Goal: Find specific fact: Locate a discrete piece of known information

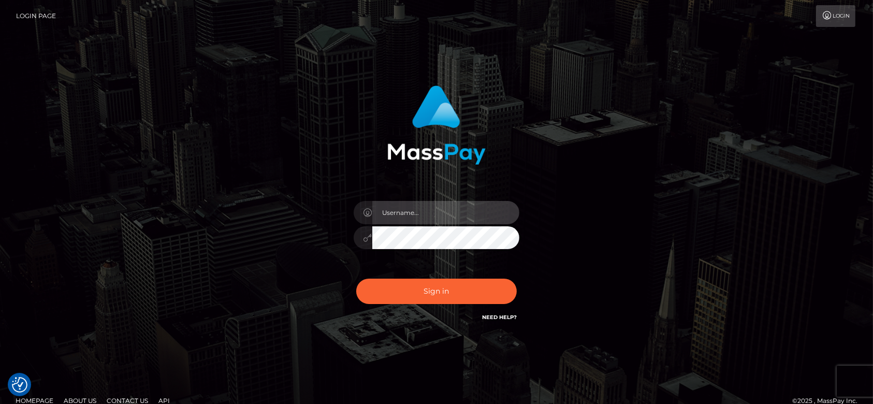
type input "[DOMAIN_NAME]"
click at [453, 215] on input "fr.es" at bounding box center [445, 212] width 147 height 23
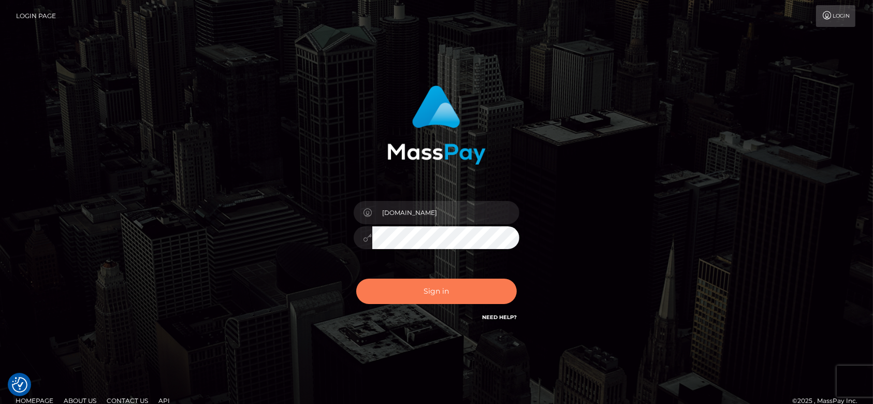
click at [399, 292] on button "Sign in" at bounding box center [436, 291] width 161 height 25
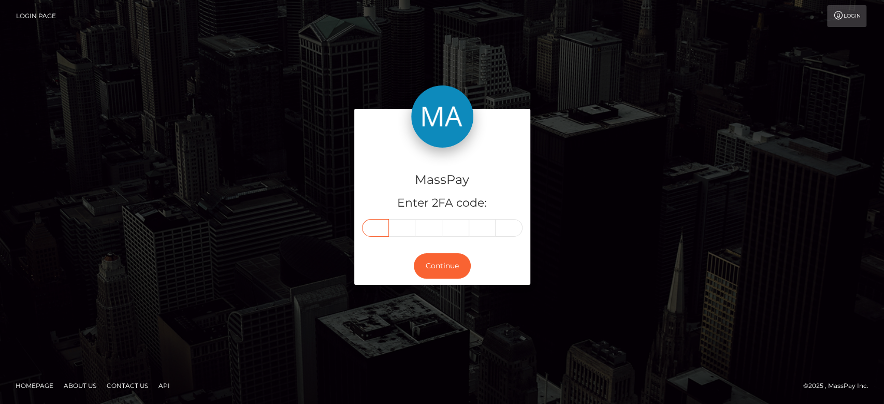
click at [381, 229] on input "text" at bounding box center [375, 228] width 27 height 18
paste input "2"
type input "2"
type input "1"
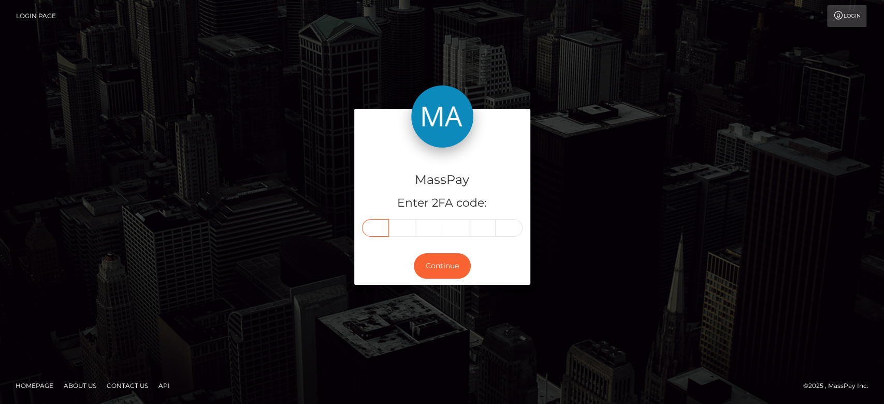
type input "6"
type input "3"
type input "9"
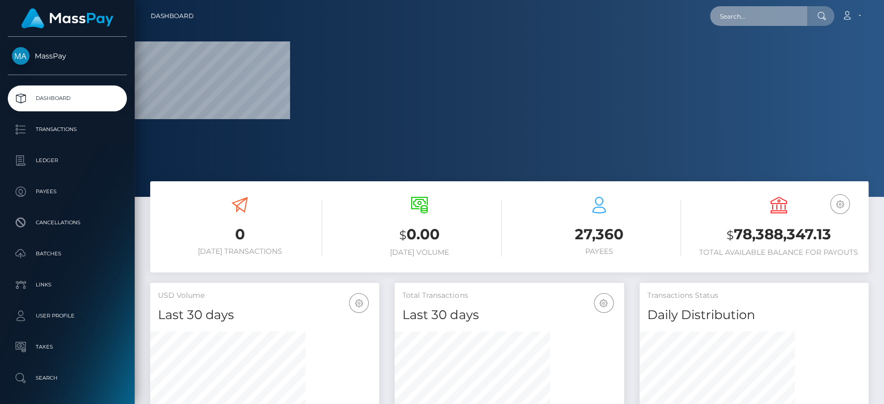
click at [764, 19] on input "text" at bounding box center [758, 16] width 97 height 20
paste input "maddirixcullen@outlook.com"
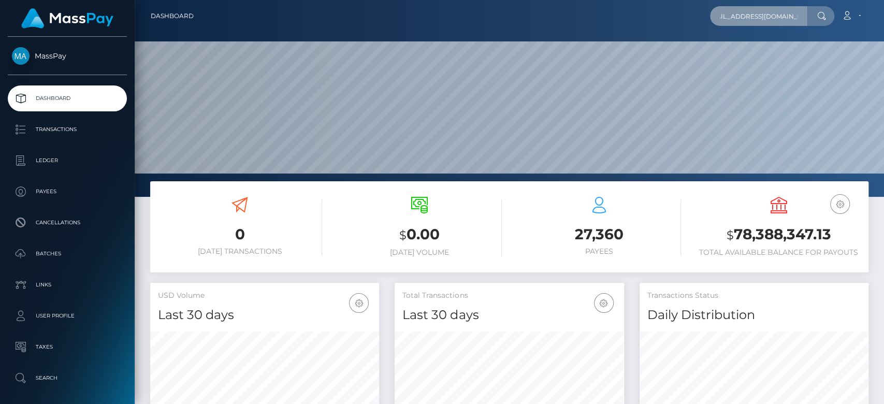
scroll to position [183, 229]
type input "maddirixcullen@outlook.com"
click at [756, 17] on input "maddirixcullen@outlook.com" at bounding box center [758, 16] width 97 height 20
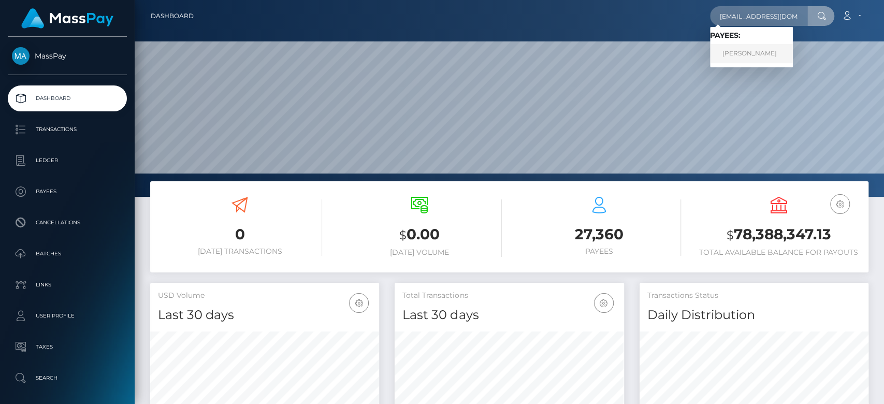
click at [754, 60] on link "Madeline Kaye Cullen" at bounding box center [751, 53] width 83 height 19
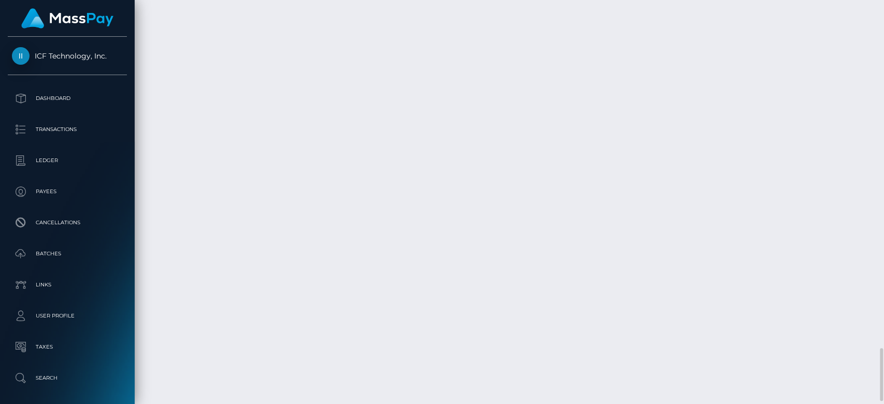
scroll to position [124, 229]
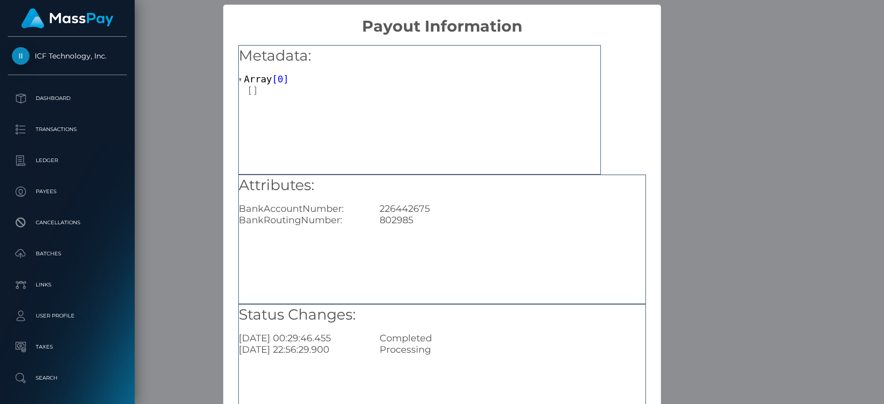
click at [206, 210] on div "× Payout Information Metadata: Array [ 0 ] Attributes: BankAccountNumber: 22644…" at bounding box center [442, 202] width 884 height 404
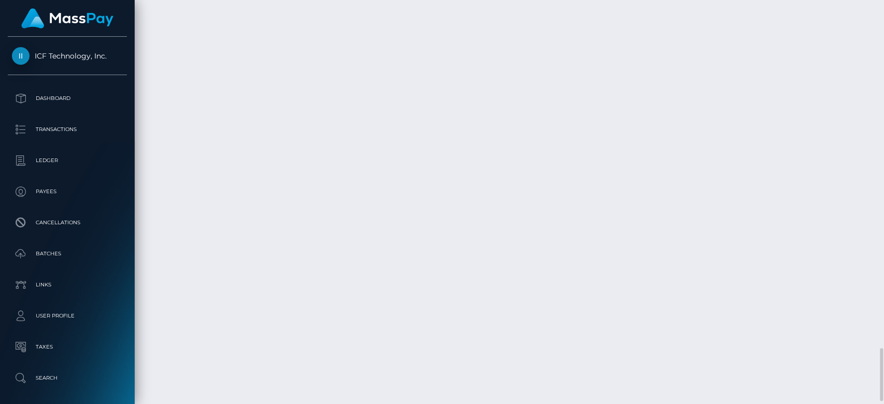
drag, startPoint x: 348, startPoint y: 209, endPoint x: 491, endPoint y: 198, distance: 143.9
drag, startPoint x: 493, startPoint y: 205, endPoint x: 348, endPoint y: 210, distance: 144.6
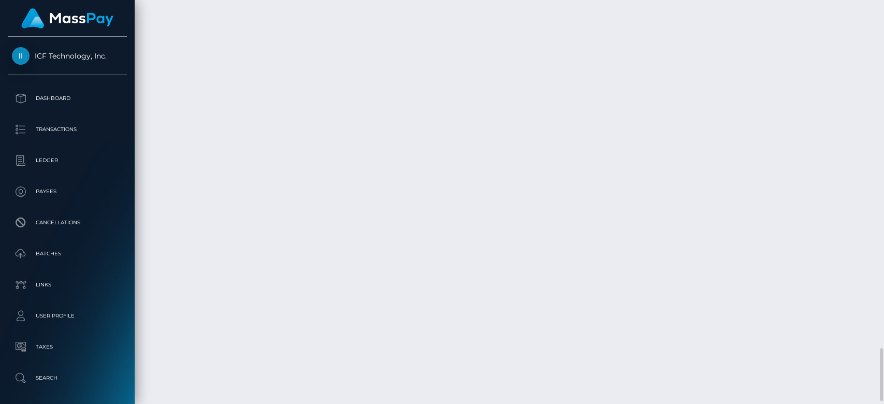
copy td "ad745b15-0f01-4628-a7cb-d9f976382d67"
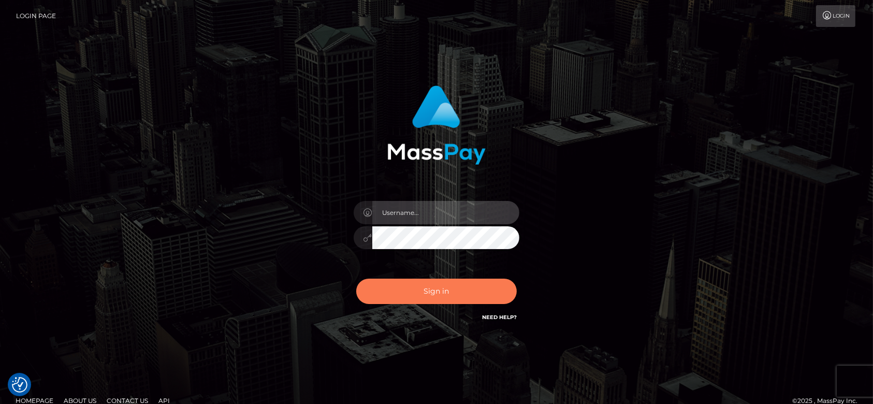
type input "[DOMAIN_NAME]"
click at [457, 288] on button "Sign in" at bounding box center [436, 291] width 161 height 25
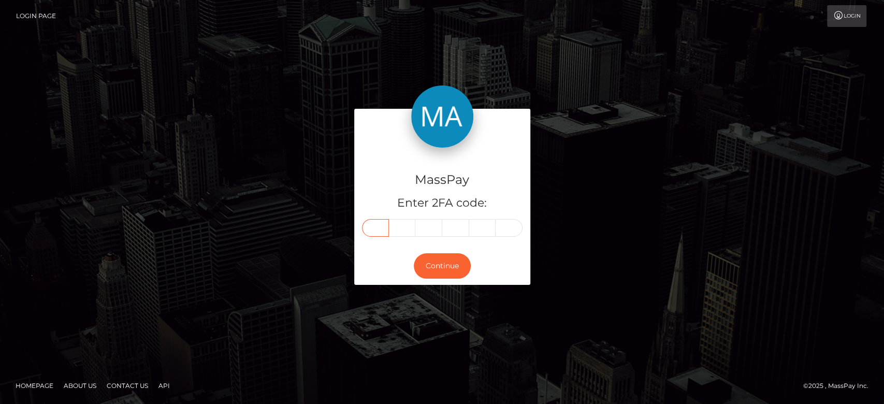
click at [372, 226] on input "text" at bounding box center [375, 228] width 27 height 18
paste input "5"
type input "5"
type input "3"
type input "6"
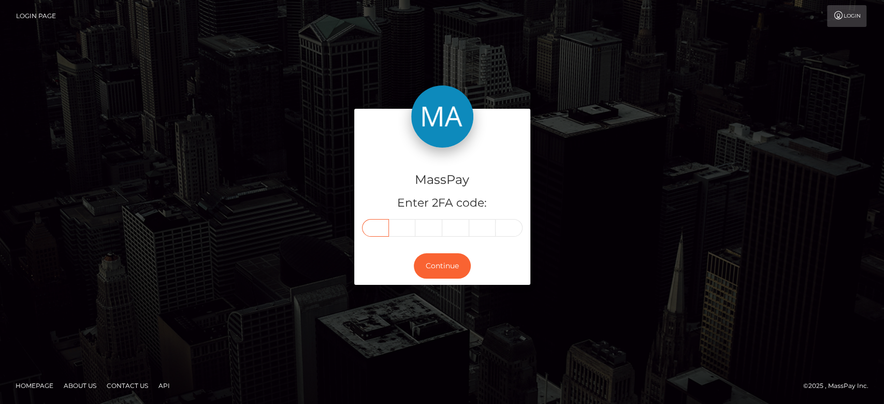
type input "2"
type input "1"
type input "9"
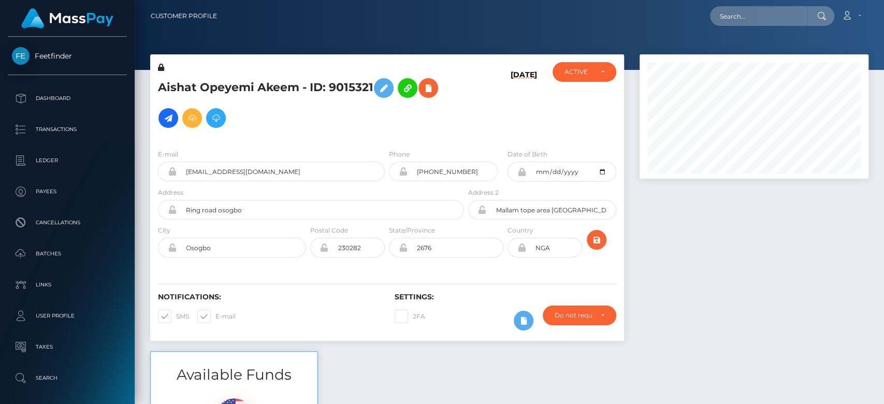
scroll to position [124, 229]
click at [757, 328] on div at bounding box center [754, 202] width 244 height 297
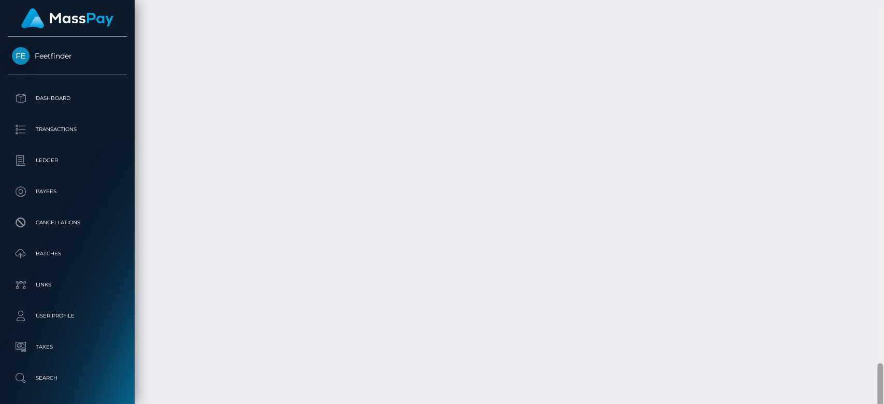
scroll to position [3261, 0]
drag, startPoint x: 878, startPoint y: 93, endPoint x: 883, endPoint y: 388, distance: 294.7
click at [883, 388] on div at bounding box center [880, 202] width 8 height 405
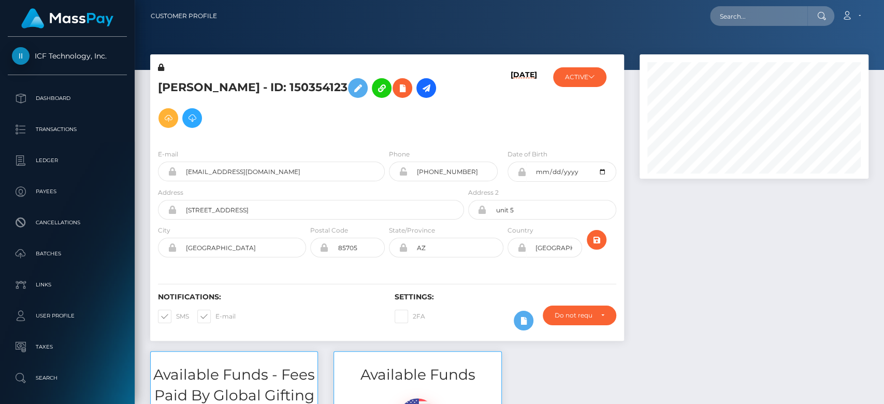
scroll to position [124, 229]
click at [679, 282] on div at bounding box center [754, 202] width 244 height 297
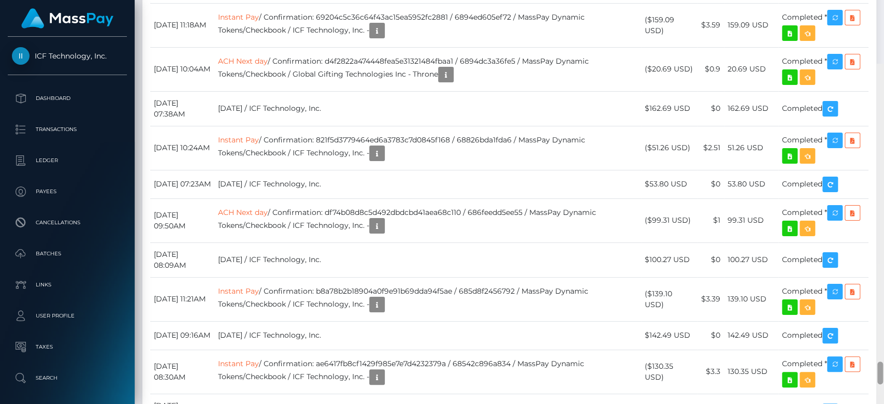
scroll to position [5354, 0]
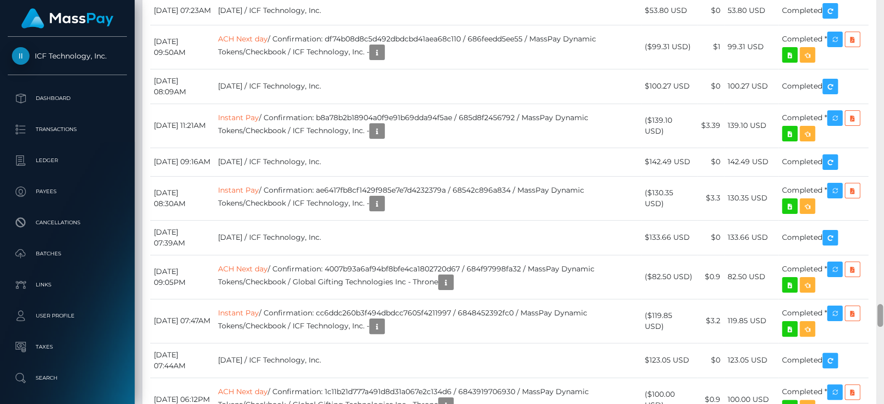
drag, startPoint x: 881, startPoint y: 23, endPoint x: 883, endPoint y: 310, distance: 287.5
click at [883, 310] on div at bounding box center [880, 202] width 8 height 405
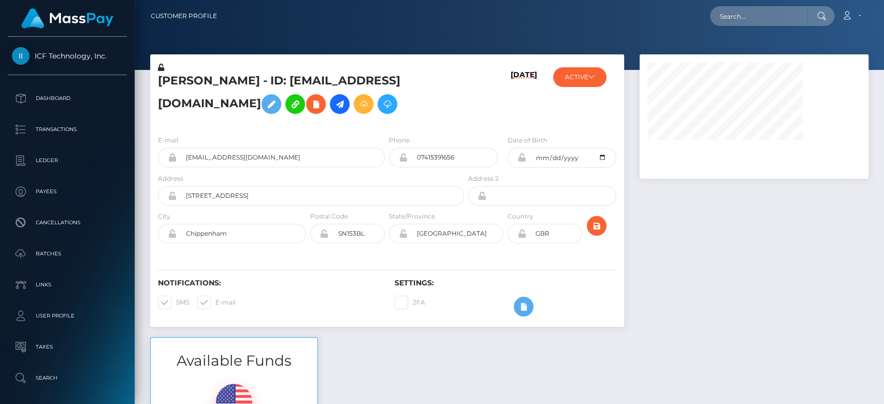
click at [739, 285] on div at bounding box center [754, 195] width 244 height 283
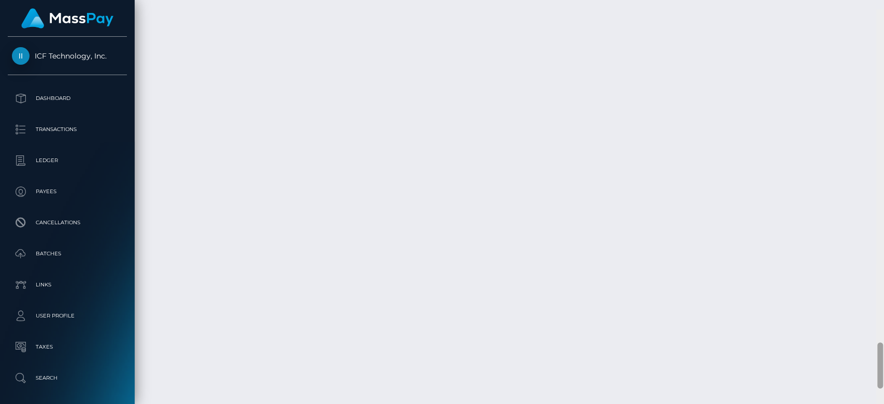
scroll to position [2897, 0]
drag, startPoint x: 882, startPoint y: 62, endPoint x: 883, endPoint y: 366, distance: 304.6
click at [873, 366] on div at bounding box center [880, 202] width 8 height 405
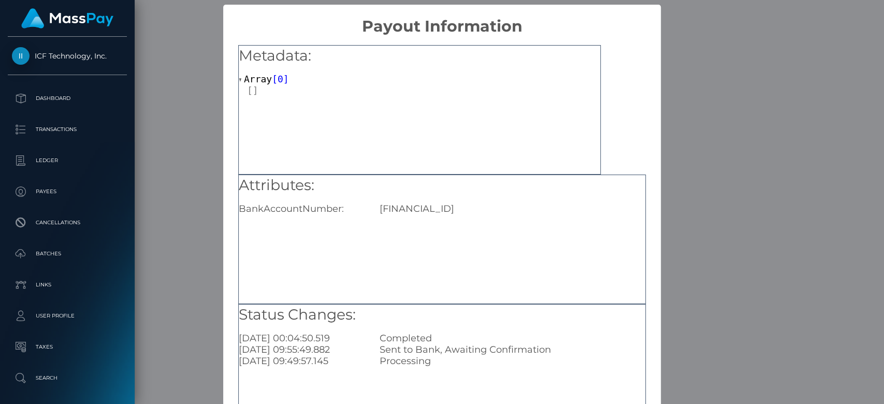
drag, startPoint x: 509, startPoint y: 212, endPoint x: 362, endPoint y: 213, distance: 147.1
click at [362, 213] on div "BankAccountNumber: [FINANCIAL_ID]" at bounding box center [442, 208] width 422 height 11
copy div "[FINANCIAL_ID]"
click at [694, 161] on div "× Payout Information Metadata: Array [ 0 ] Attributes: BankAccountNumber: [FINA…" at bounding box center [442, 202] width 884 height 404
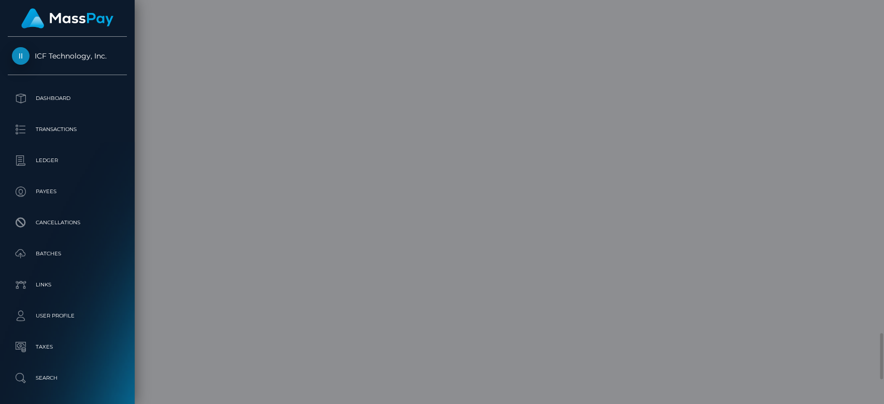
scroll to position [0, 0]
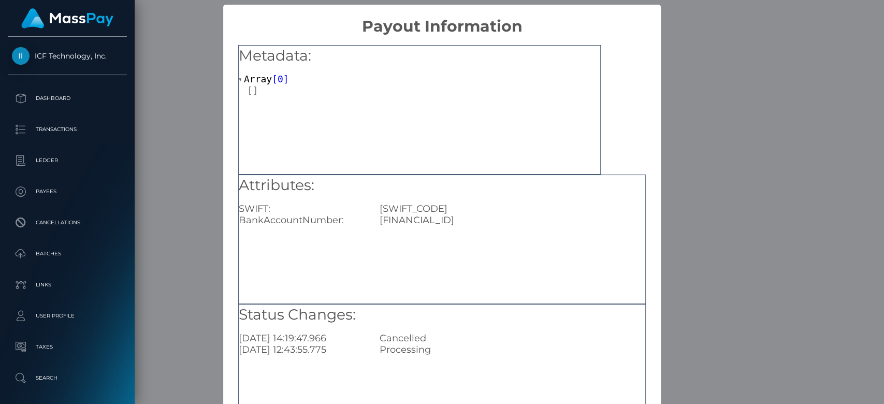
click at [700, 156] on div "× Payout Information Metadata: Array [ 0 ] Attributes: SWIFT: [SWIFT_CODE] Bank…" at bounding box center [442, 202] width 884 height 404
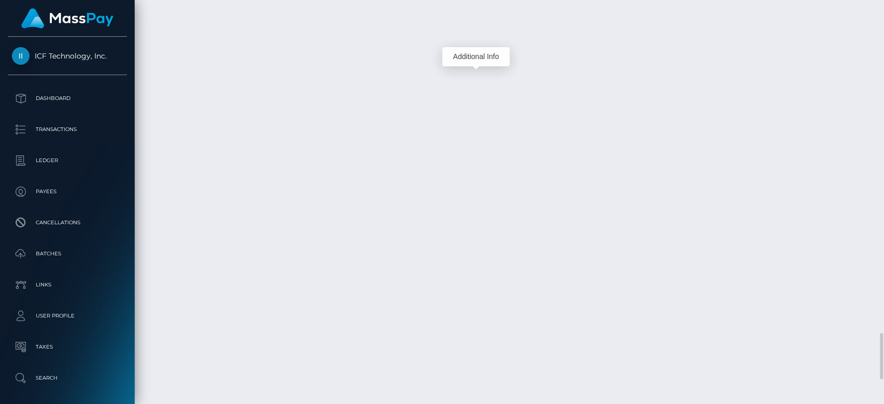
scroll to position [124, 229]
drag, startPoint x: 313, startPoint y: 196, endPoint x: 238, endPoint y: 190, distance: 75.9
